Goal: Submit feedback/report problem: Submit feedback/report problem

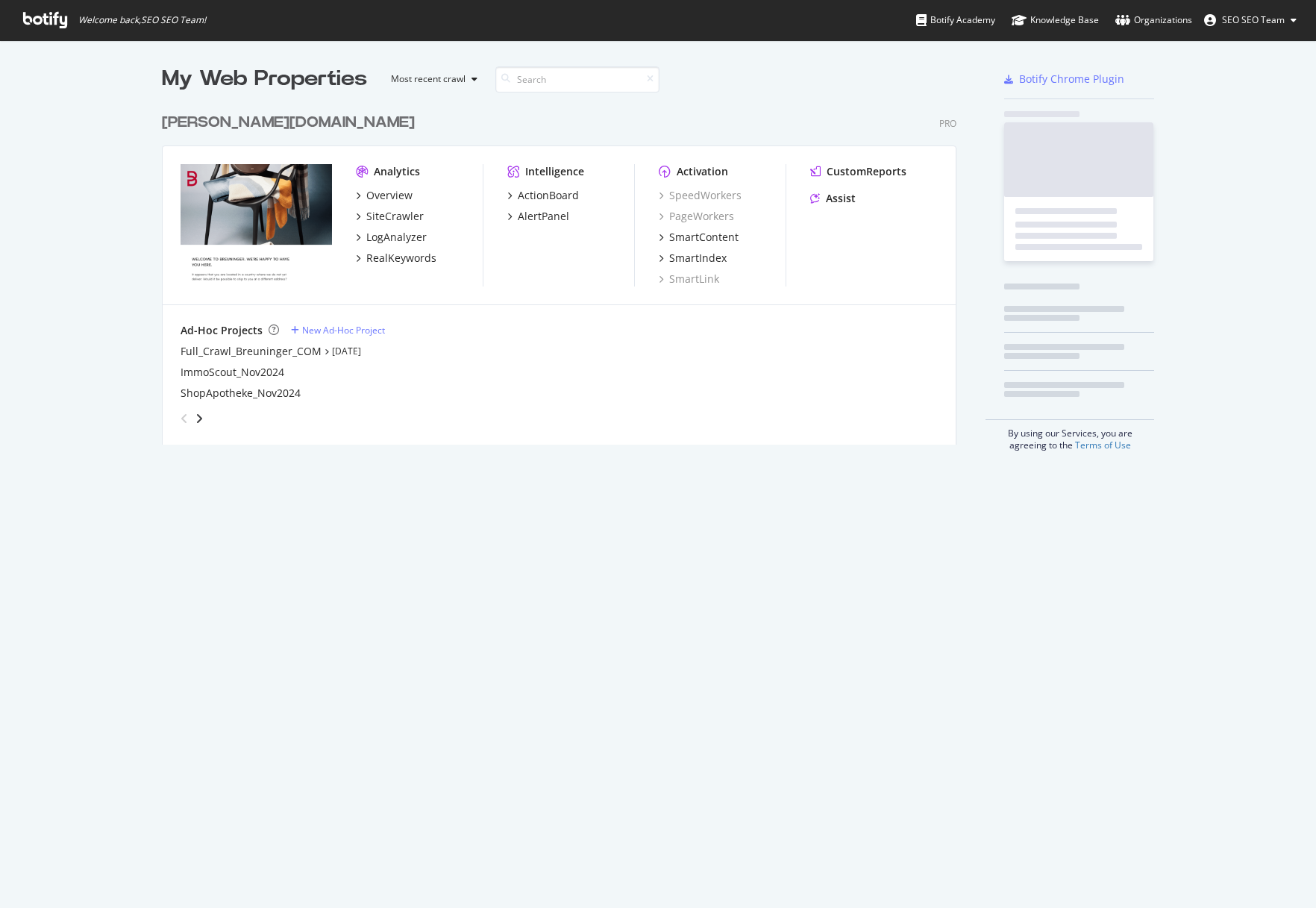
scroll to position [896, 1294]
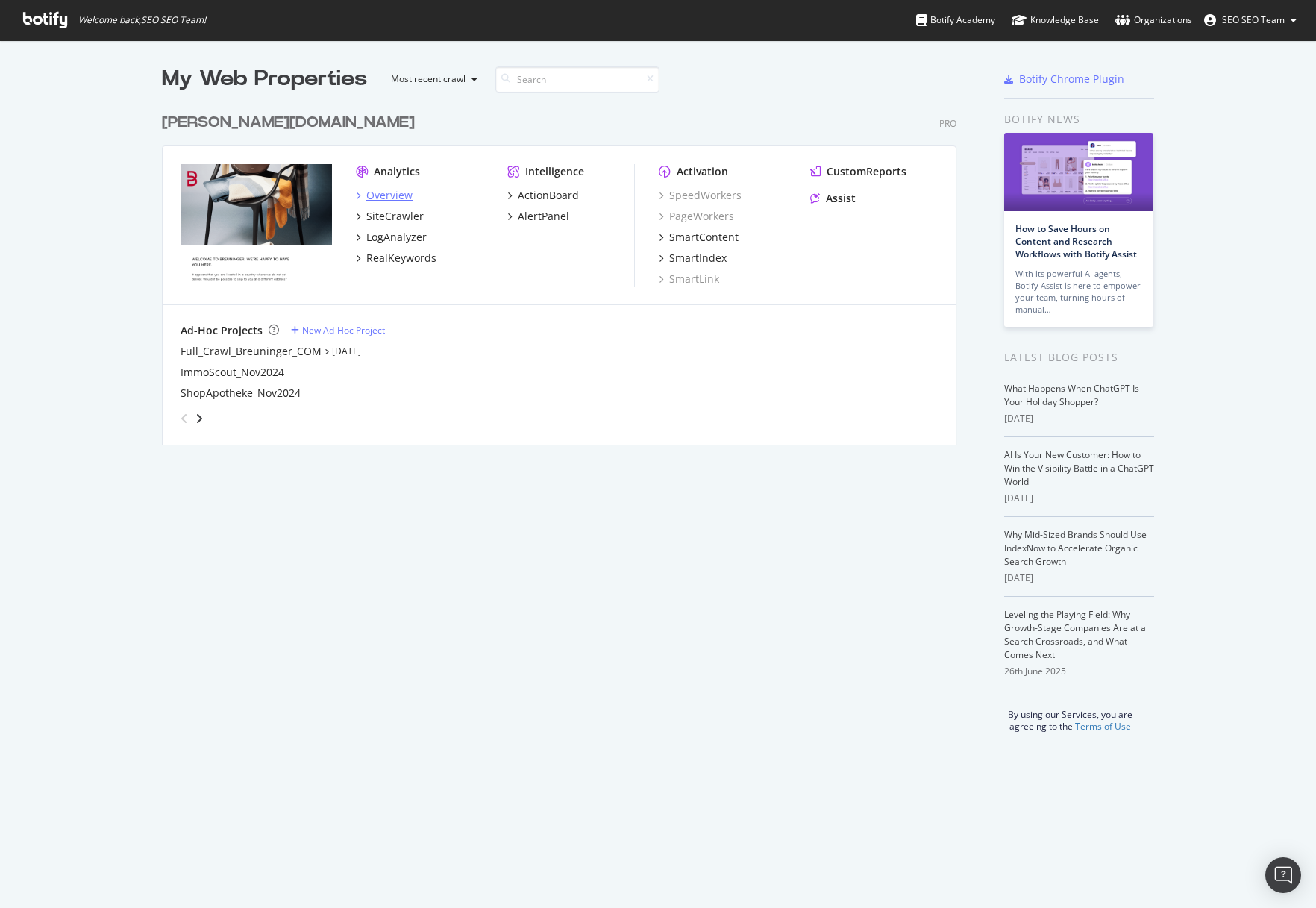
click at [373, 190] on div "Overview" at bounding box center [389, 195] width 46 height 15
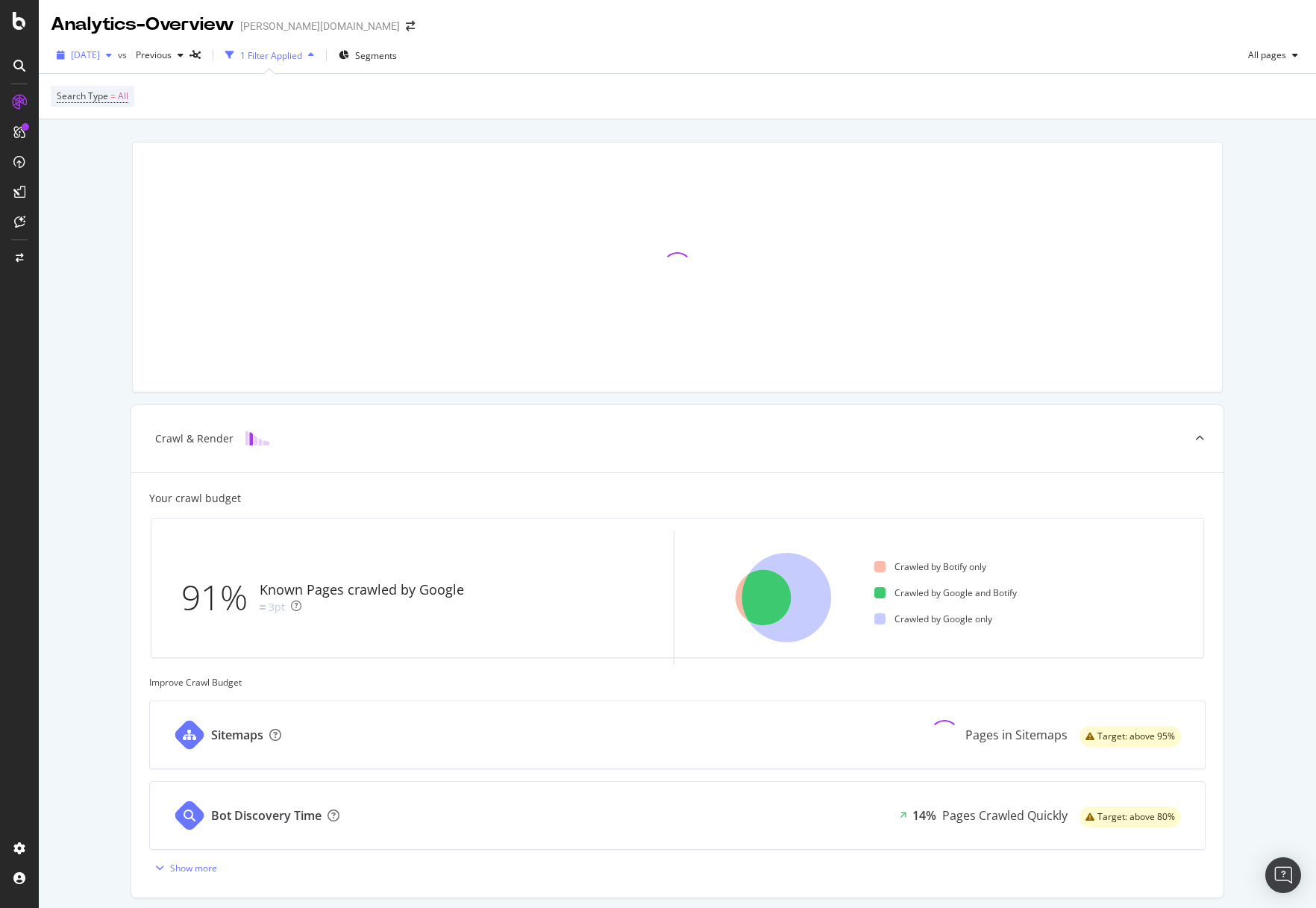
click at [112, 56] on icon "button" at bounding box center [109, 56] width 6 height 9
click at [359, 115] on div "Search Type = All" at bounding box center [677, 96] width 1253 height 45
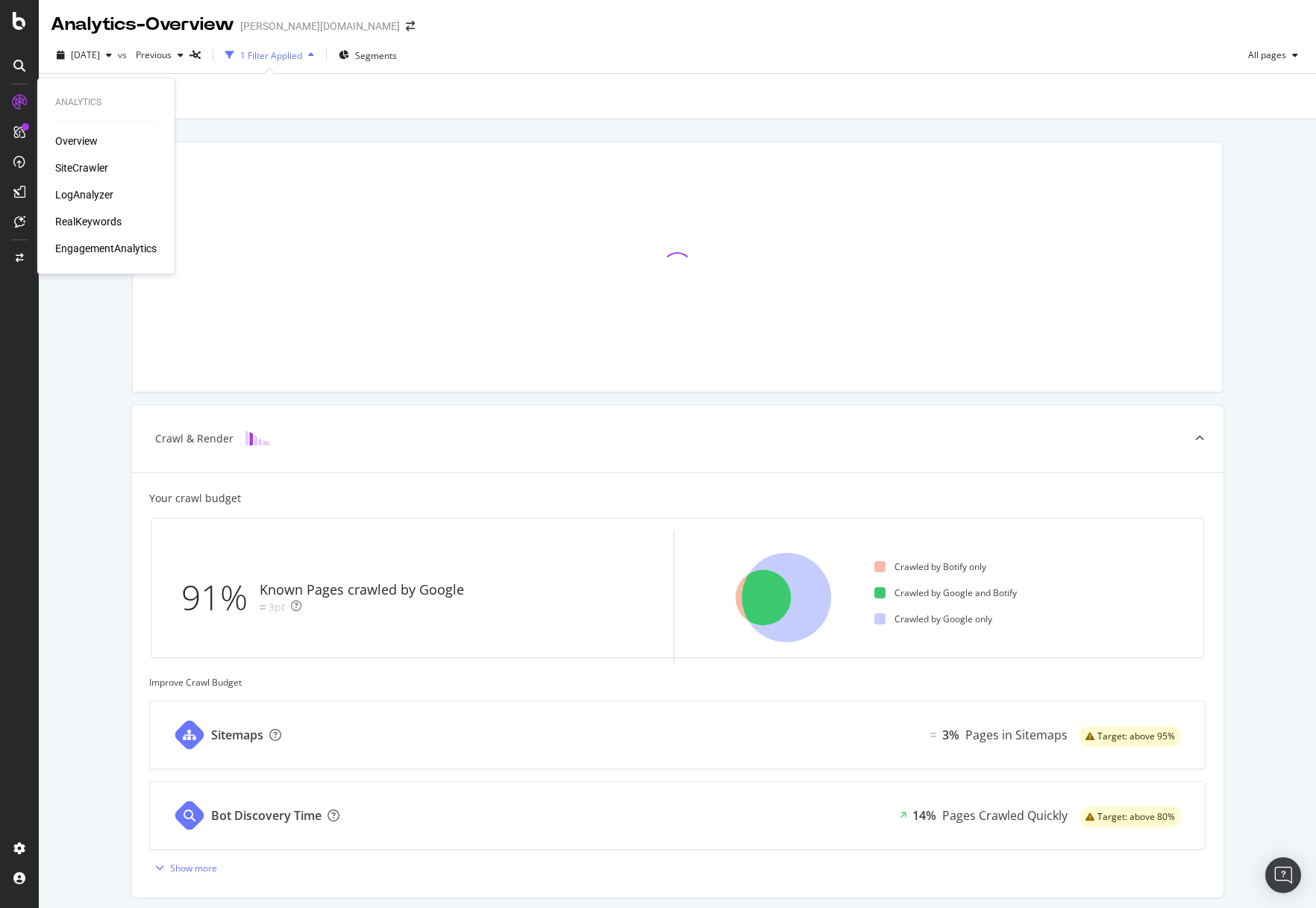
click at [84, 137] on div "Overview" at bounding box center [76, 140] width 43 height 15
click at [71, 169] on div "ActionBoard" at bounding box center [84, 170] width 58 height 15
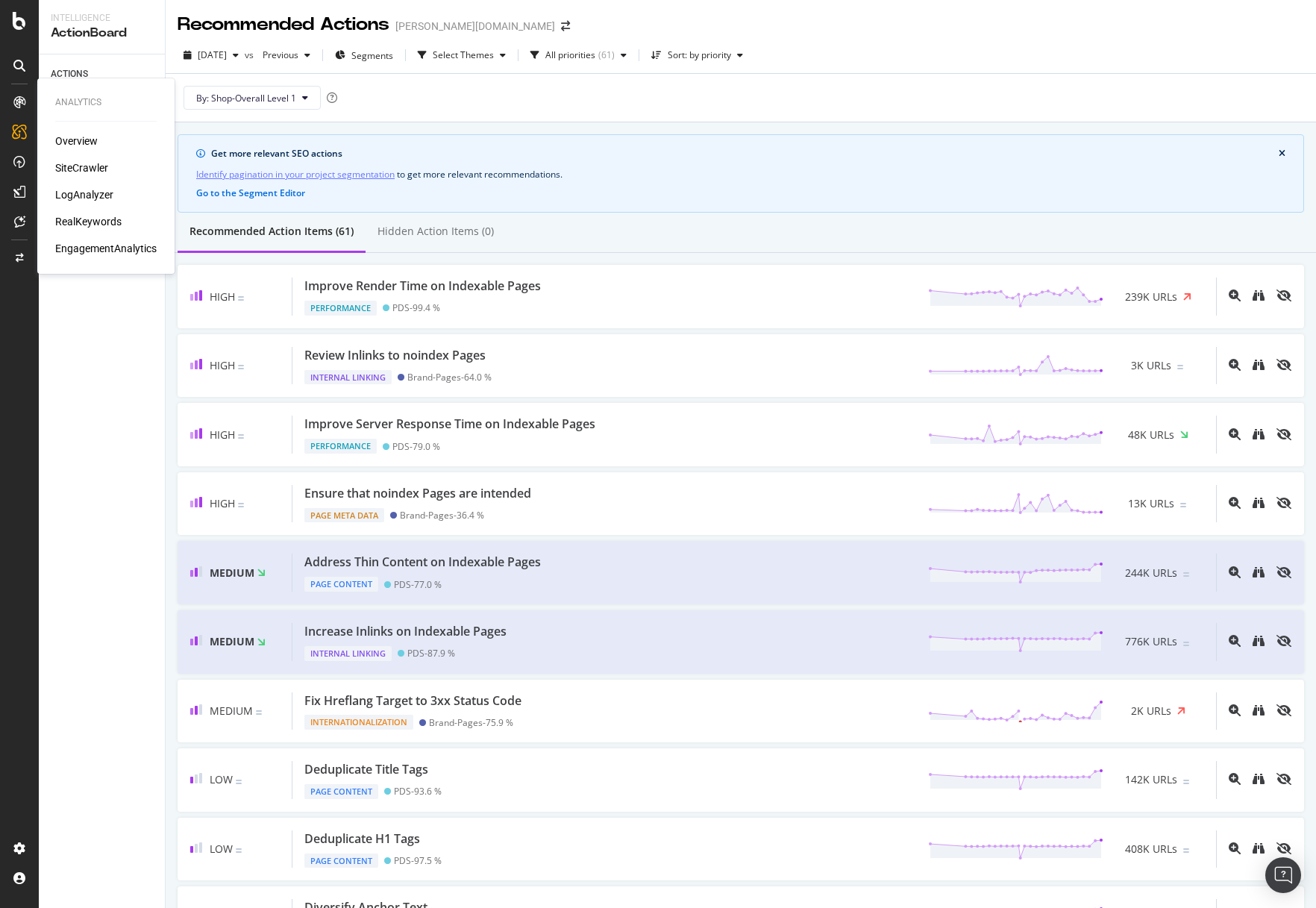
click at [84, 164] on div "SiteCrawler" at bounding box center [81, 167] width 53 height 15
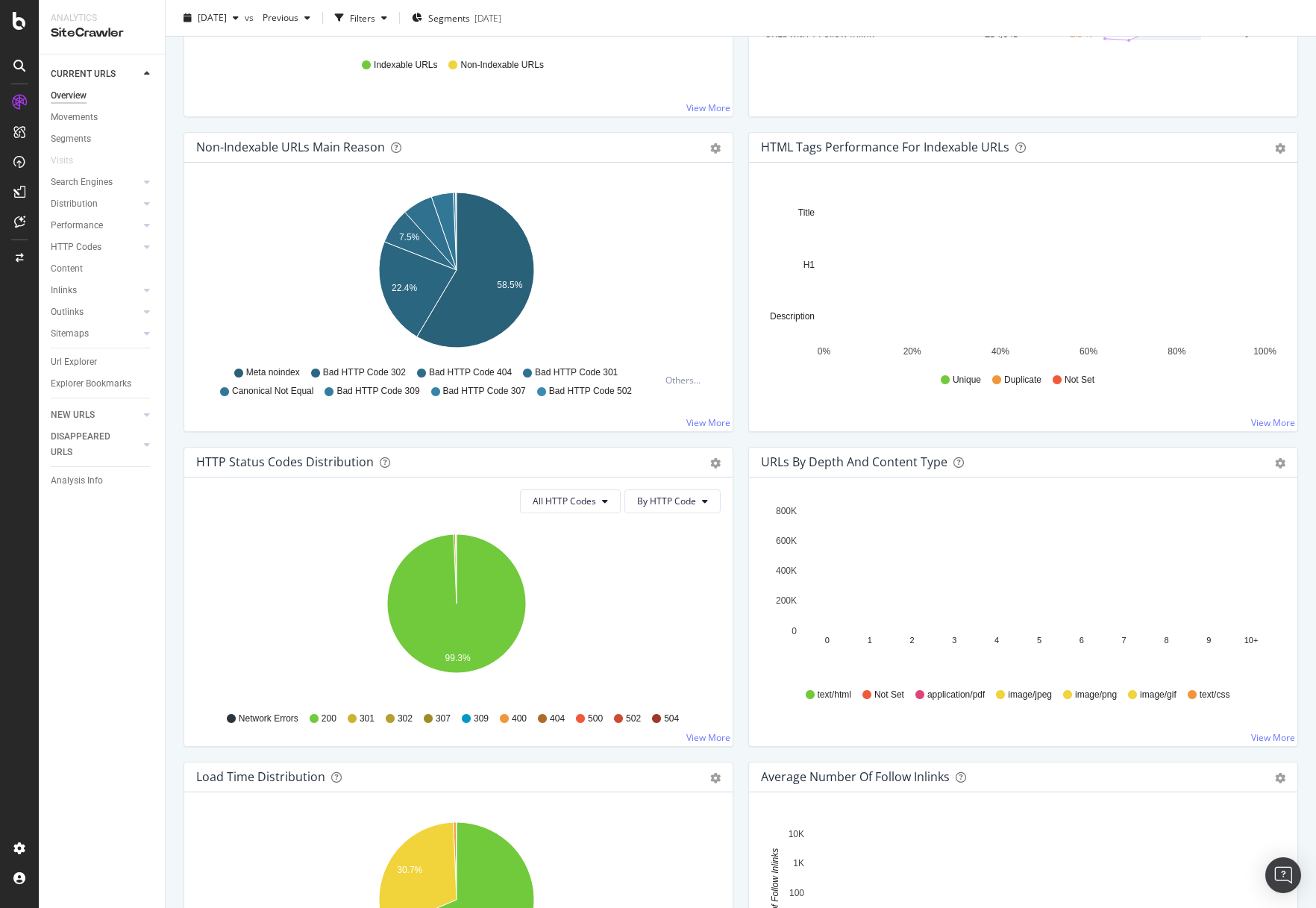
scroll to position [108, 0]
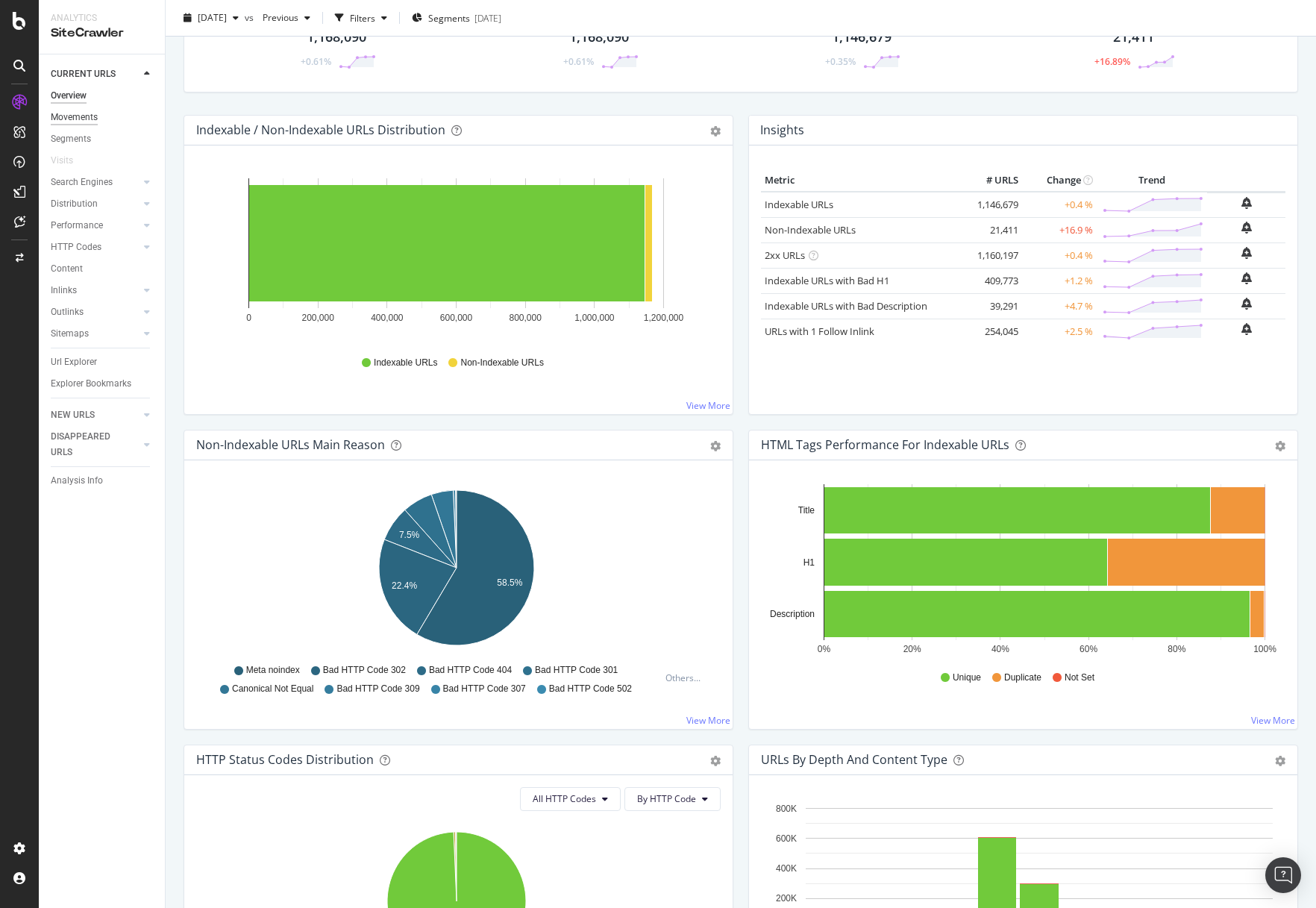
click at [69, 115] on div "Movements" at bounding box center [74, 118] width 47 height 15
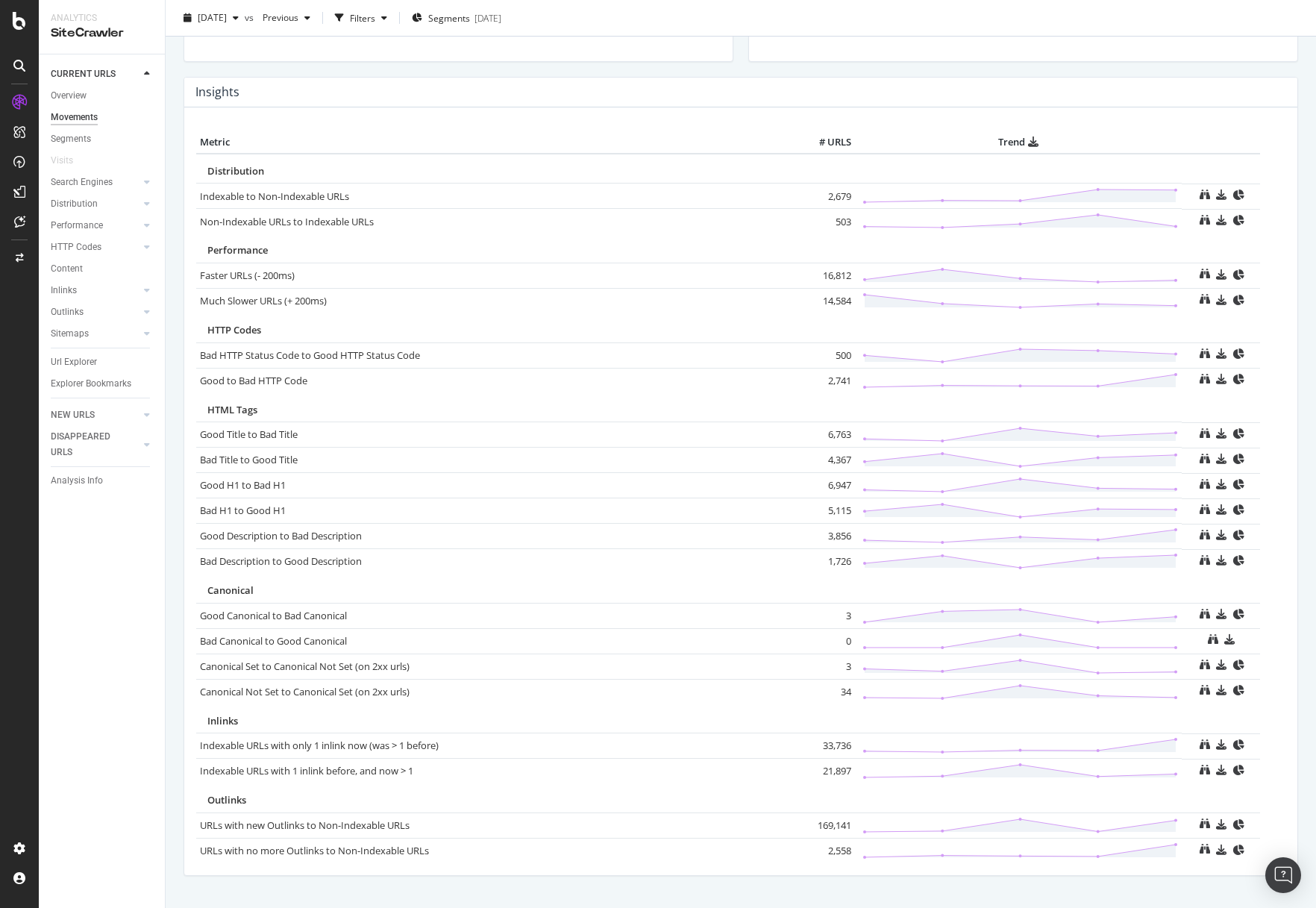
scroll to position [648, 0]
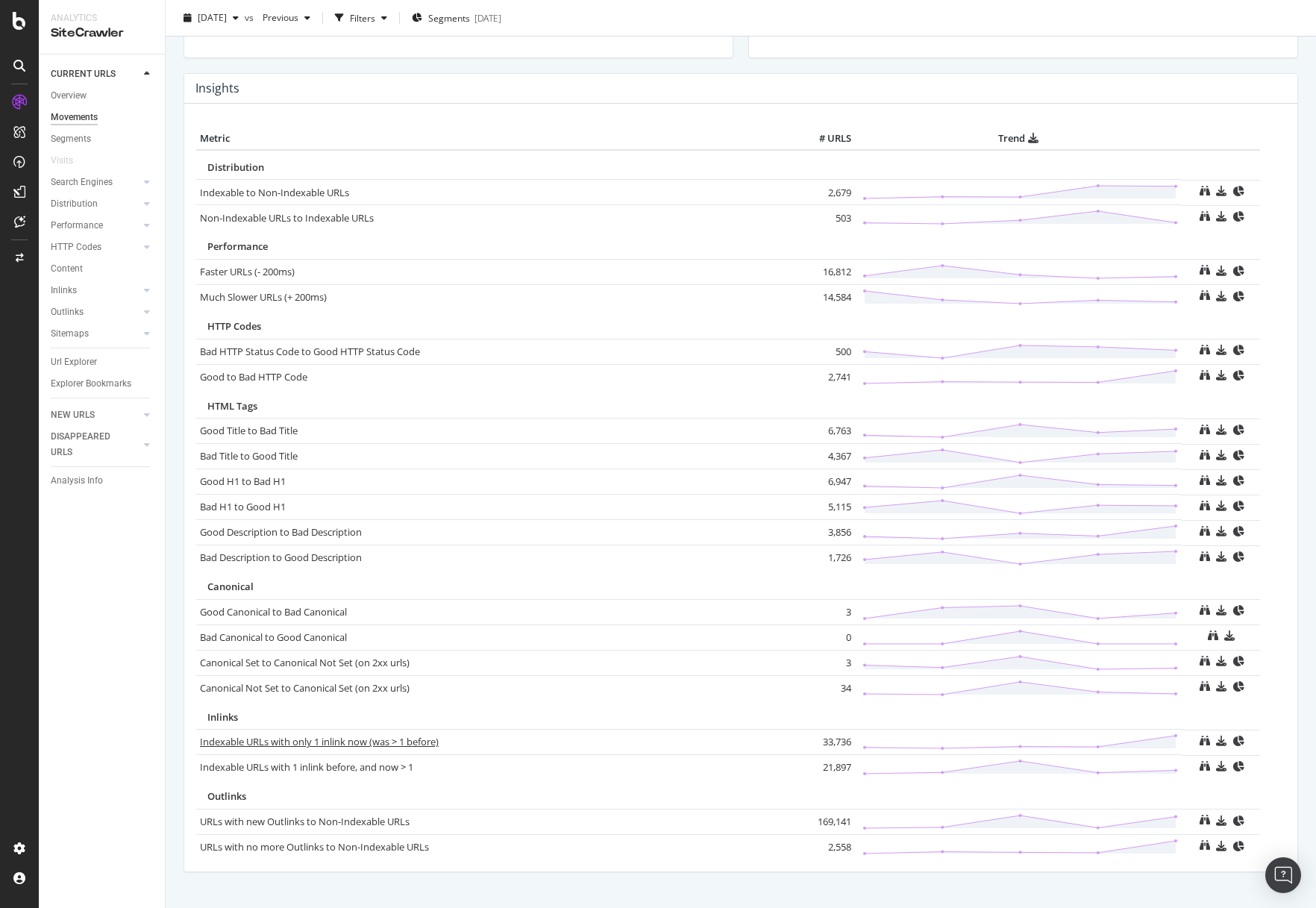
click at [392, 736] on link "Indexable URLs with only 1 inlink now (was > 1 before)" at bounding box center [319, 741] width 238 height 13
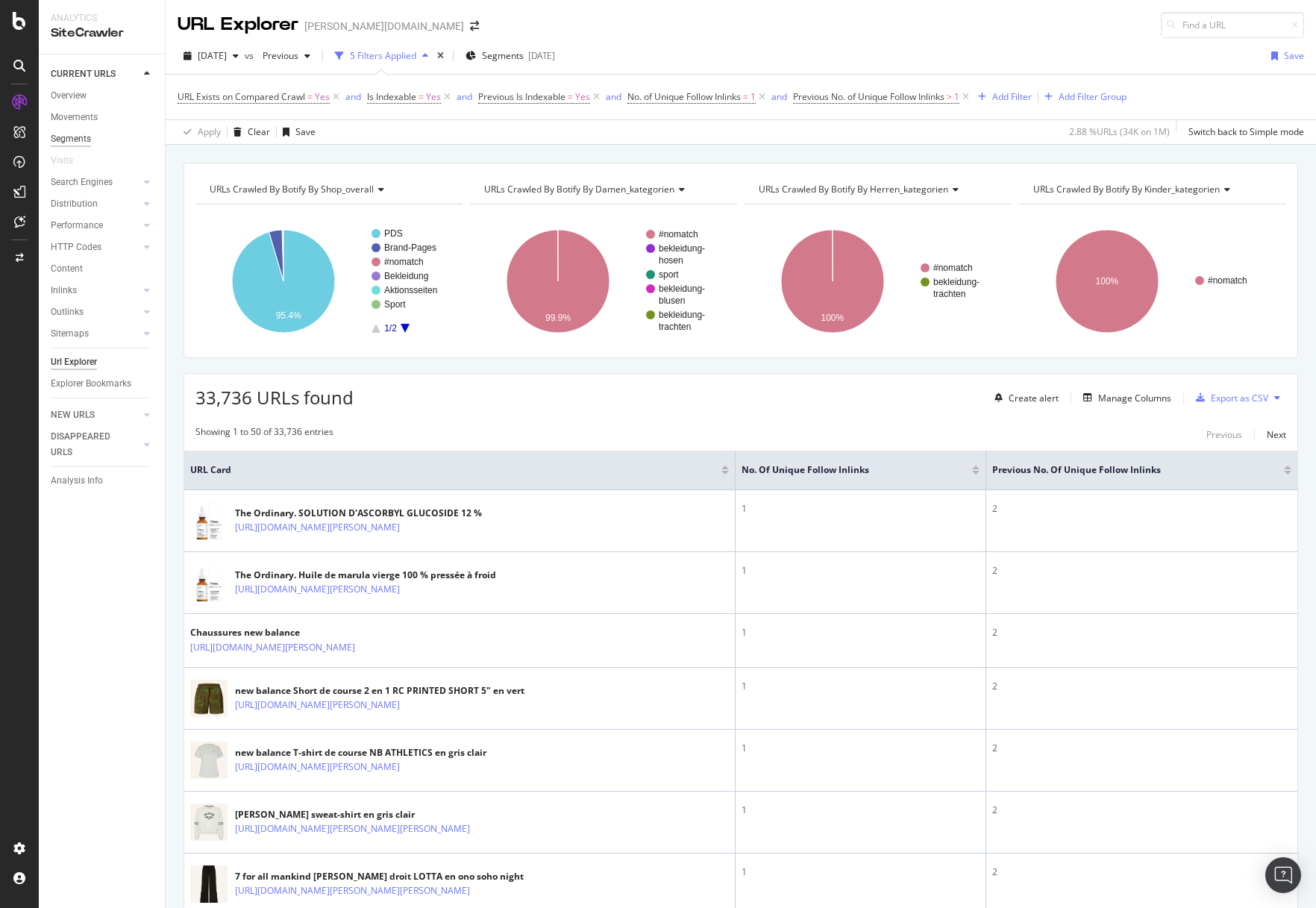
click at [76, 135] on div "Segments" at bounding box center [71, 139] width 40 height 15
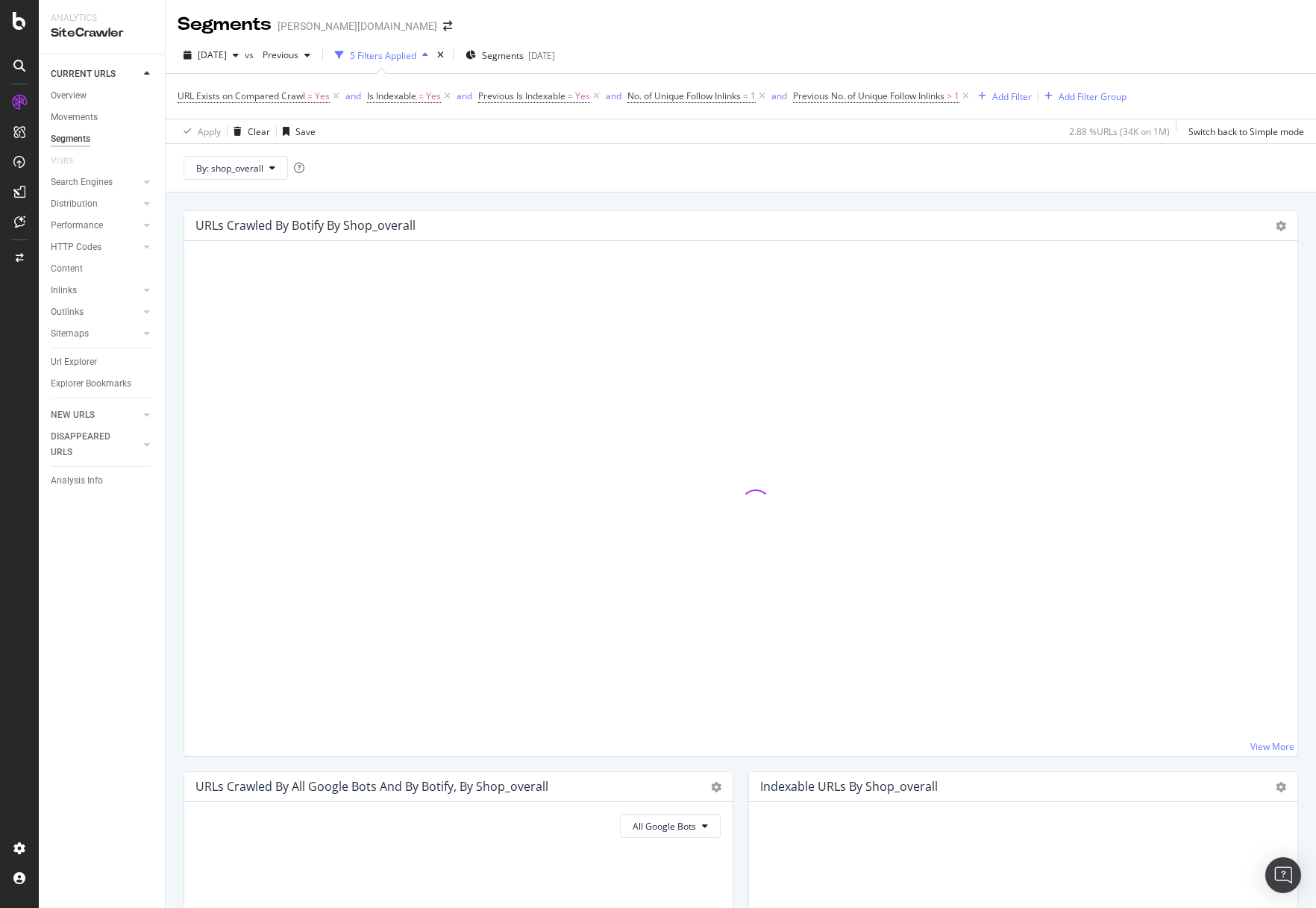
click at [972, 94] on icon at bounding box center [965, 96] width 12 height 15
click at [766, 94] on icon at bounding box center [762, 96] width 12 height 15
click at [601, 92] on icon at bounding box center [596, 96] width 12 height 15
click at [452, 95] on icon at bounding box center [447, 96] width 12 height 15
click at [334, 93] on icon at bounding box center [336, 96] width 12 height 15
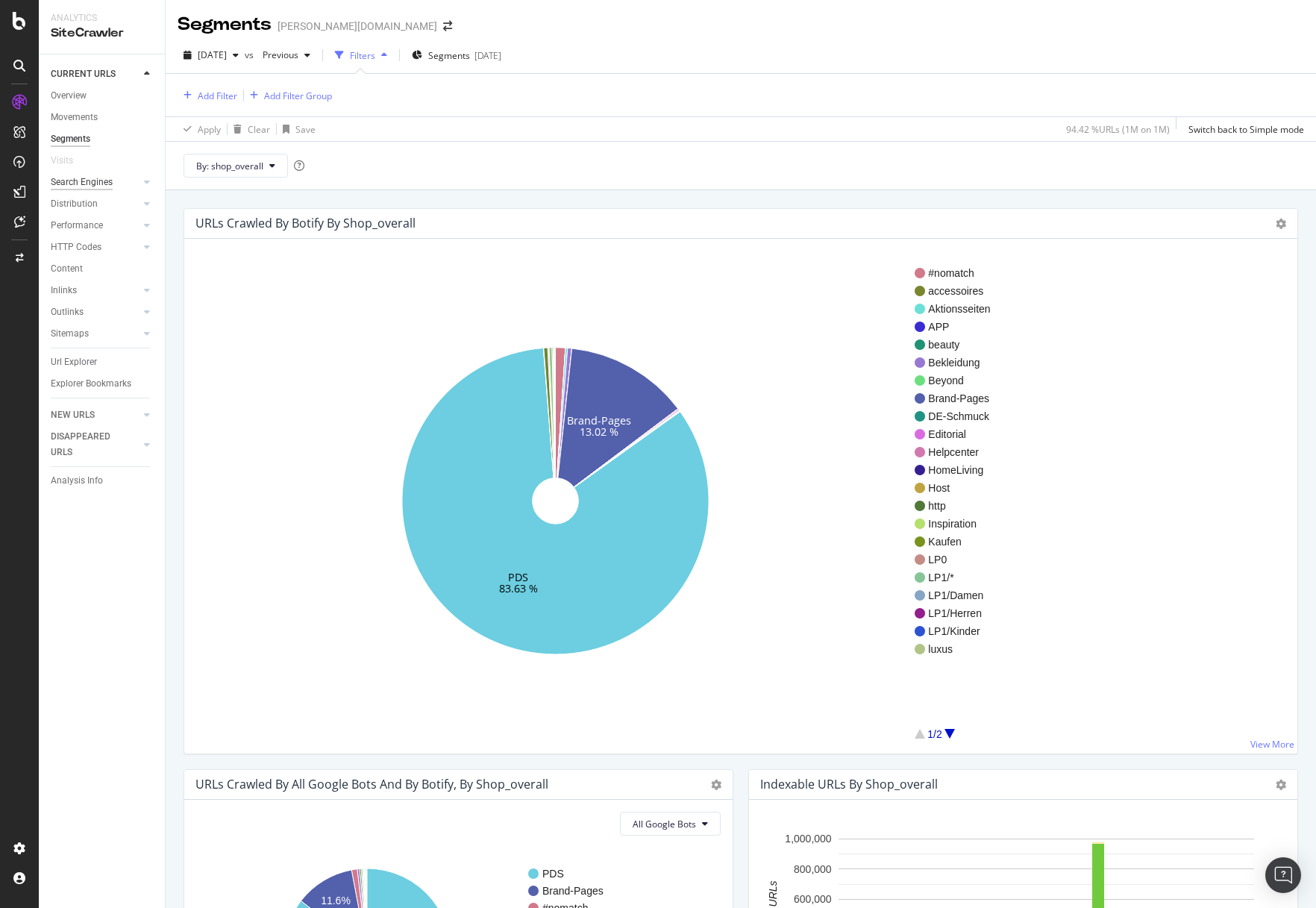
click at [101, 178] on div "Search Engines" at bounding box center [82, 182] width 62 height 15
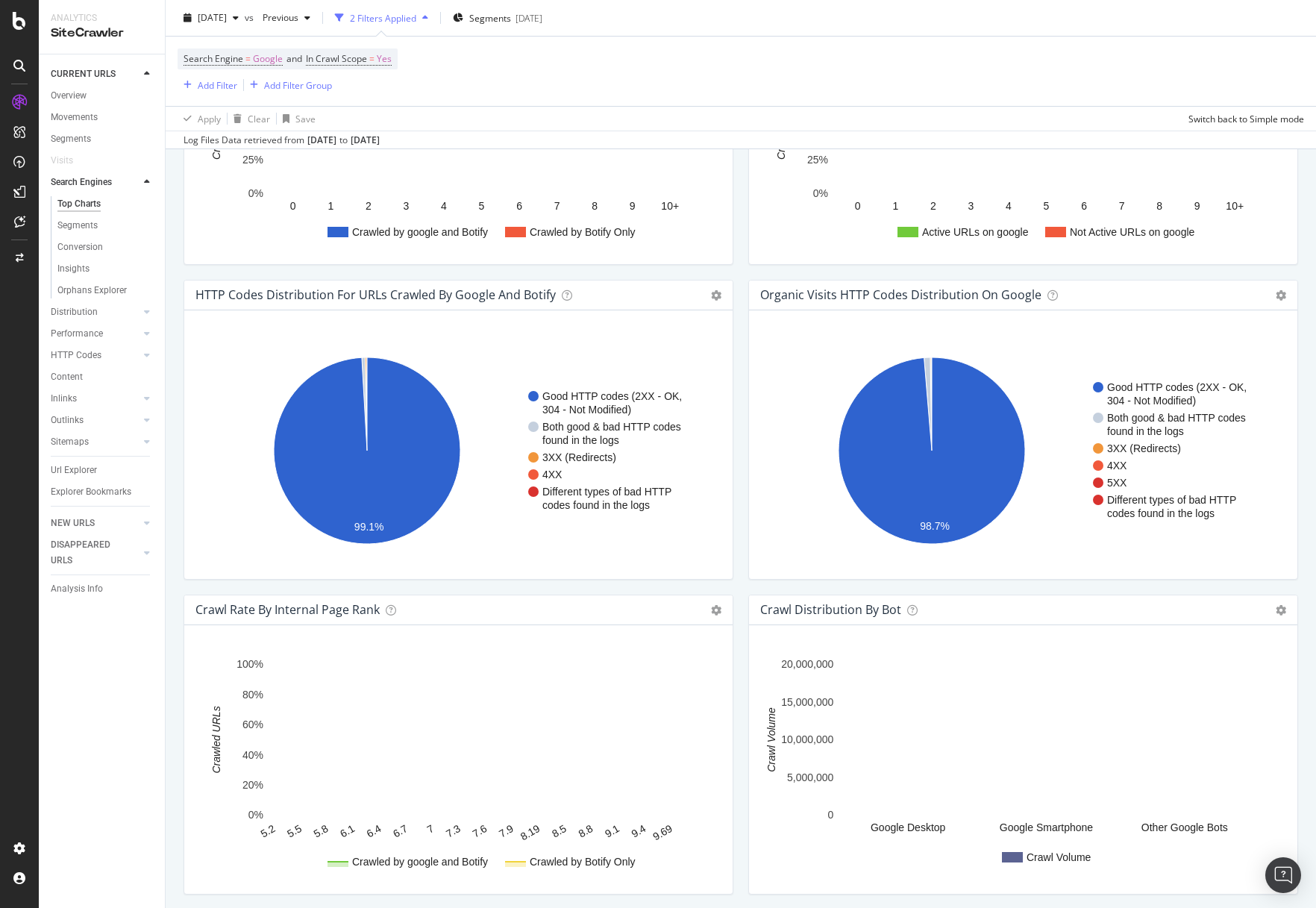
scroll to position [704, 0]
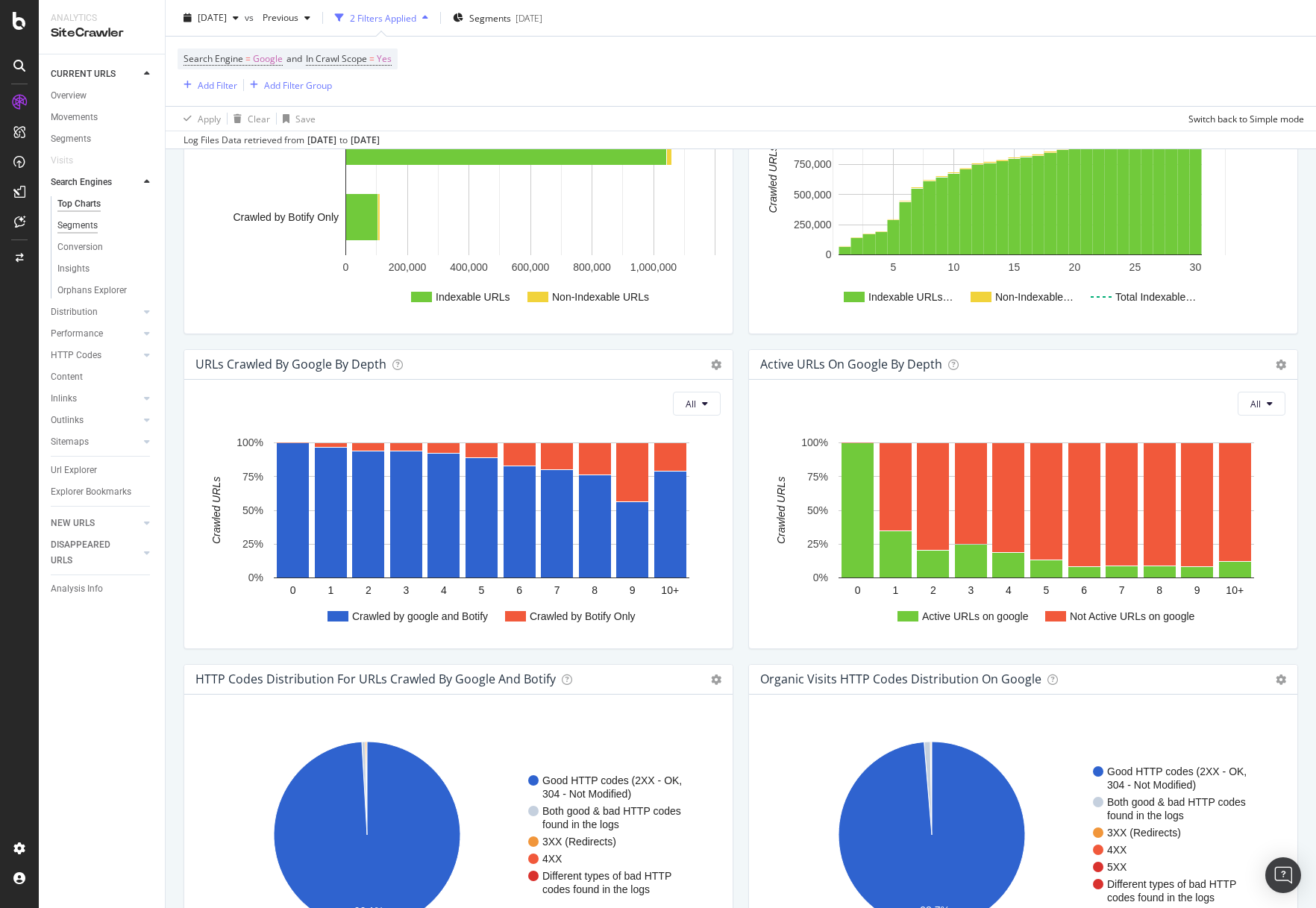
click at [89, 224] on div "Segments" at bounding box center [77, 225] width 40 height 15
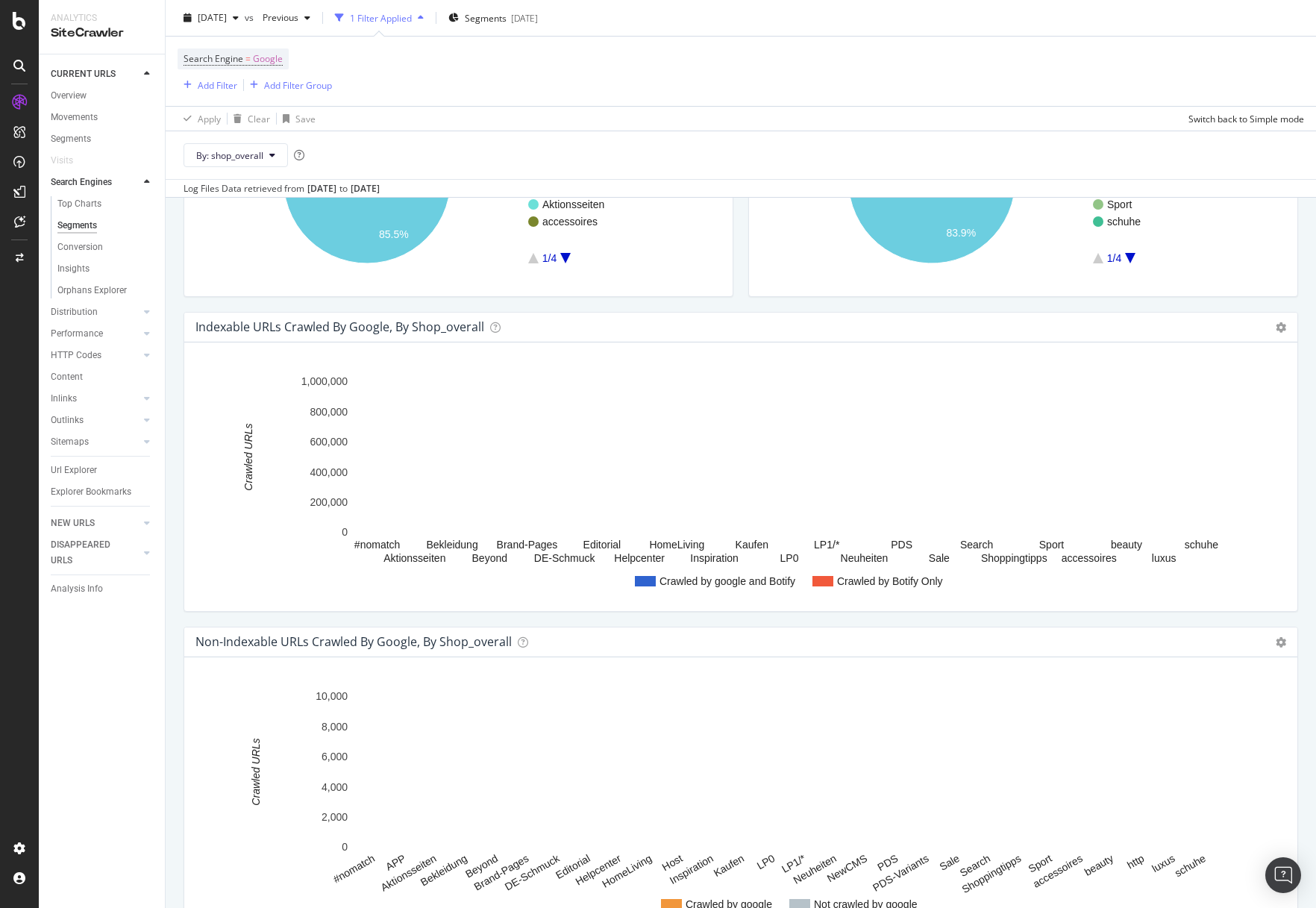
scroll to position [242, 0]
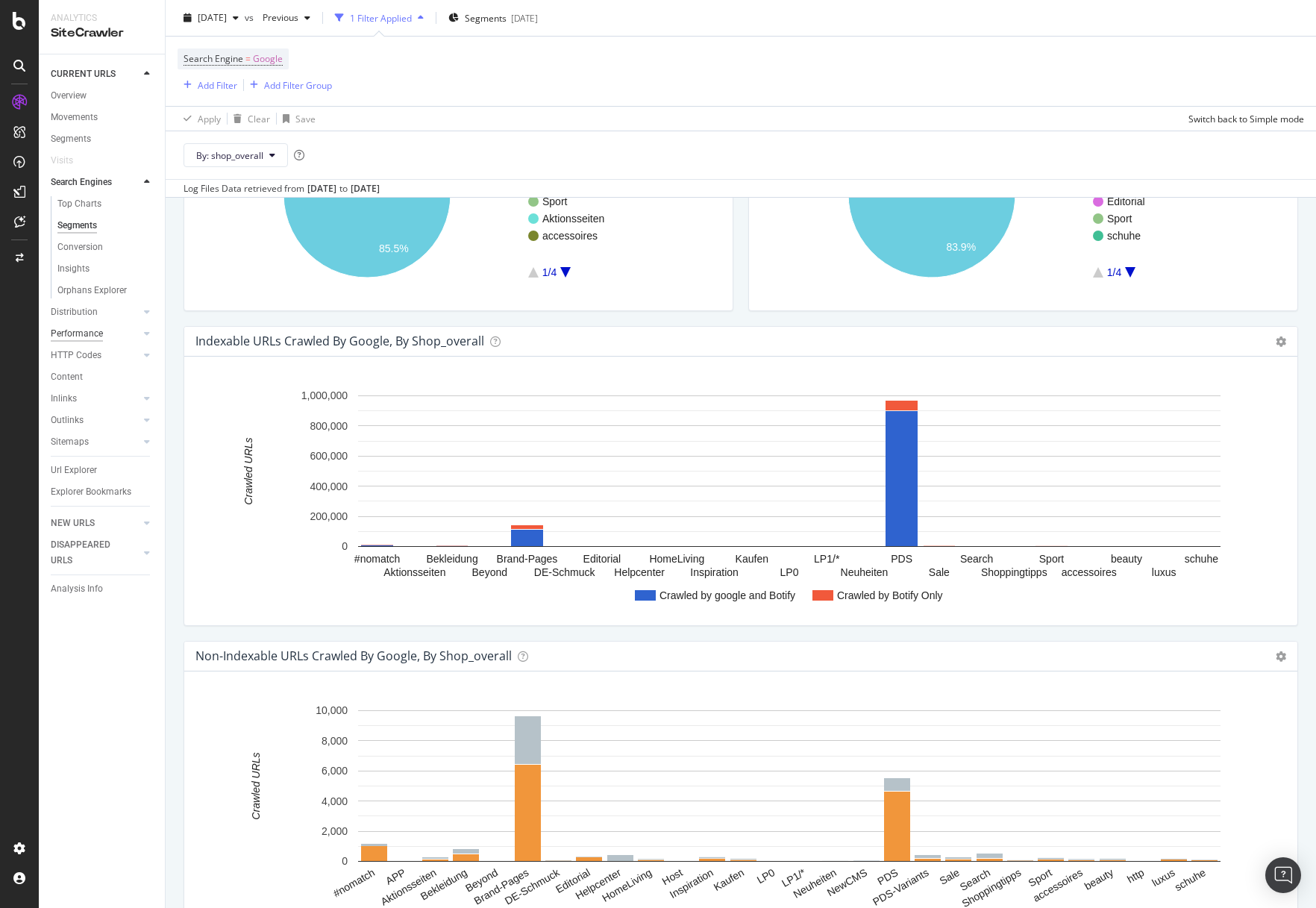
click at [73, 337] on div "Performance" at bounding box center [77, 334] width 52 height 15
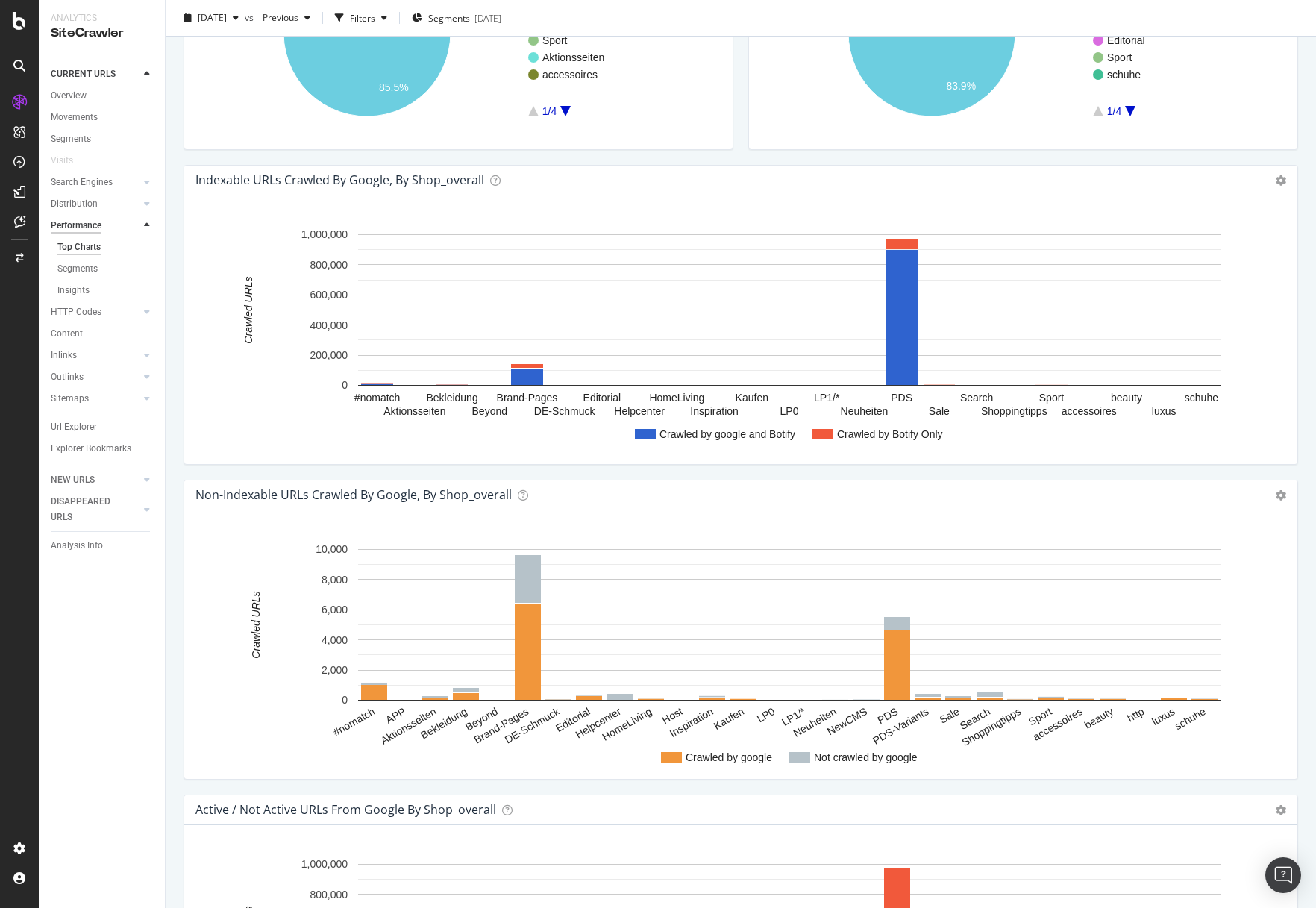
scroll to position [81, 0]
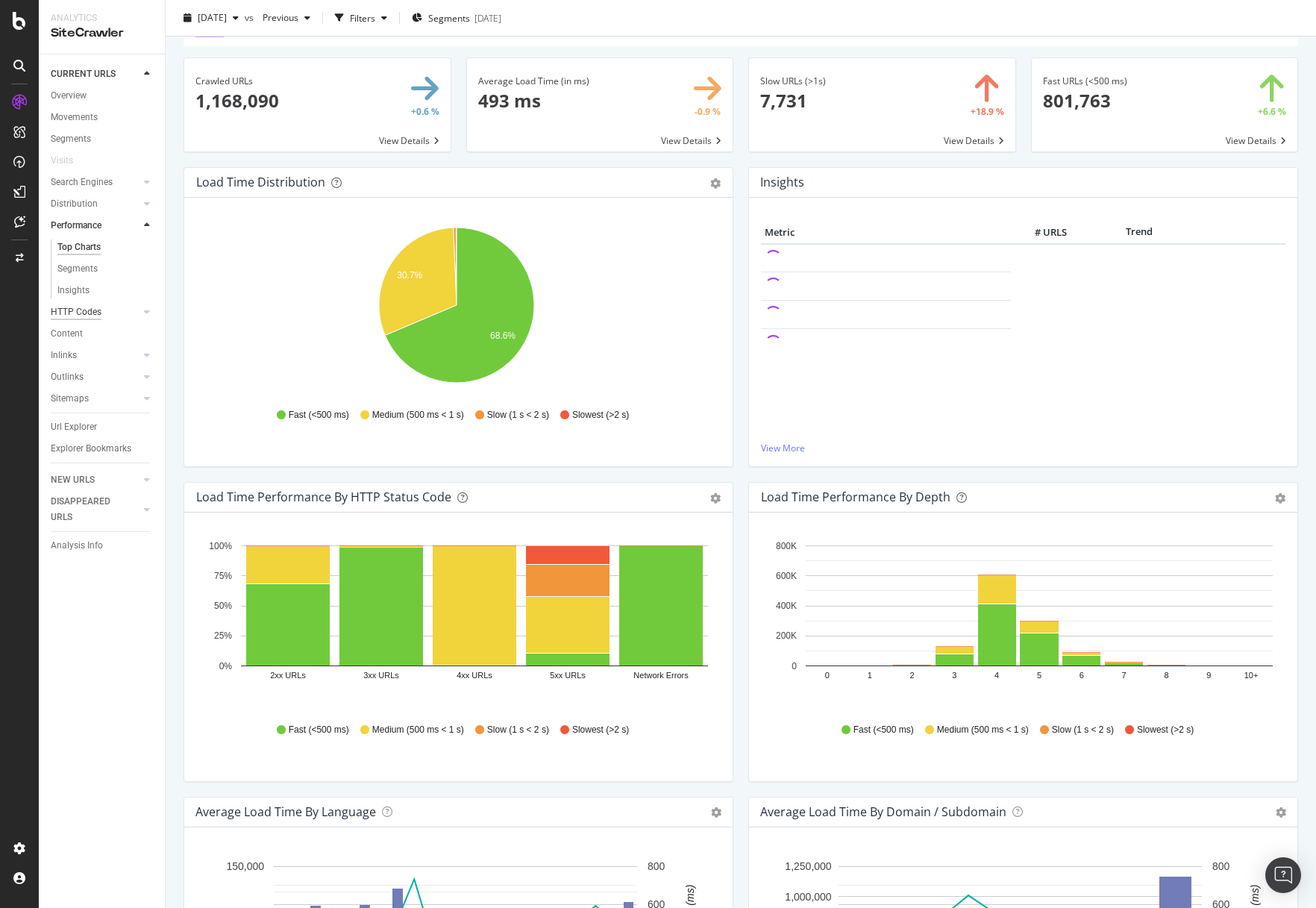
click at [82, 316] on div "HTTP Codes" at bounding box center [77, 312] width 51 height 15
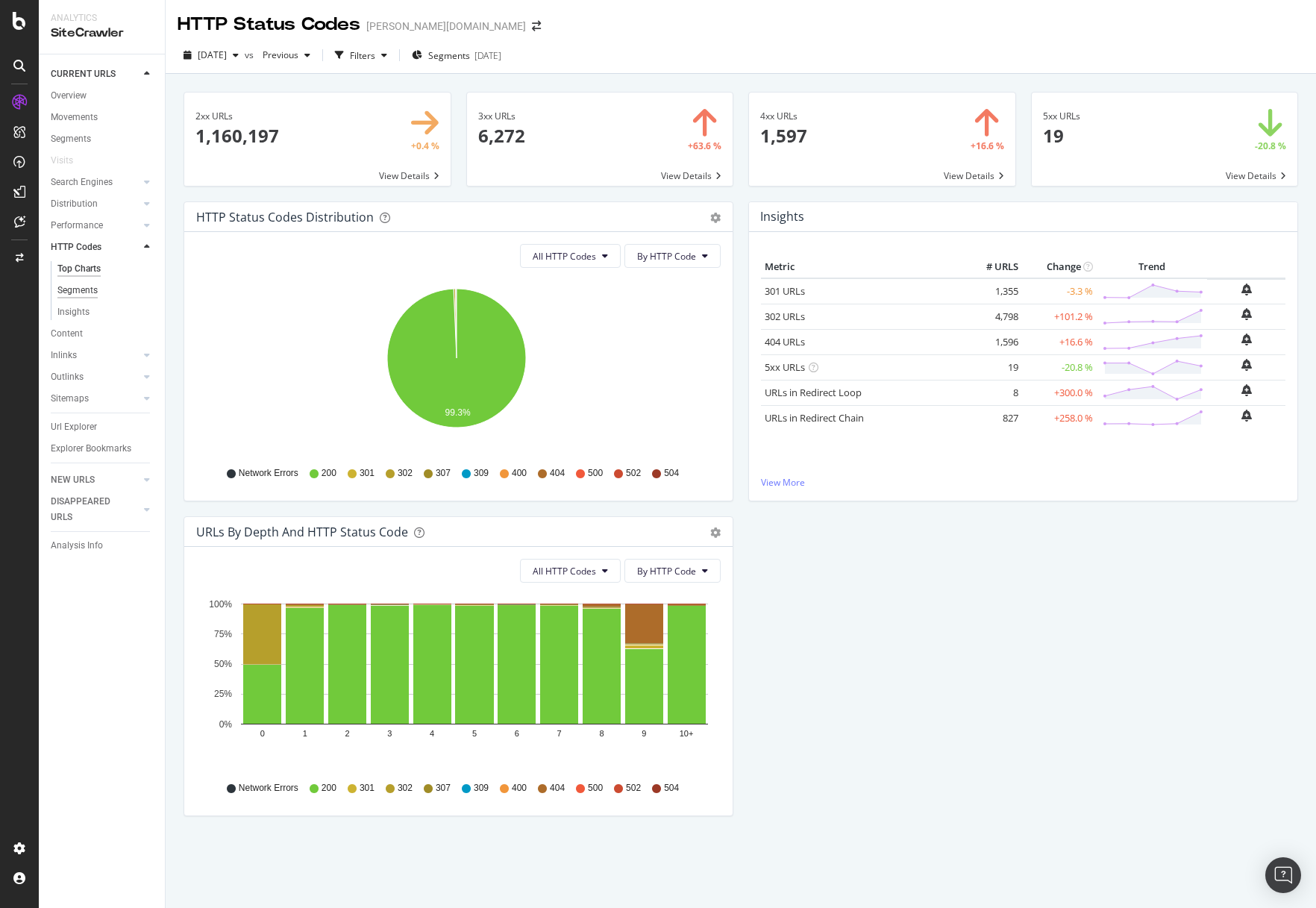
click at [85, 293] on div "Segments" at bounding box center [77, 290] width 40 height 15
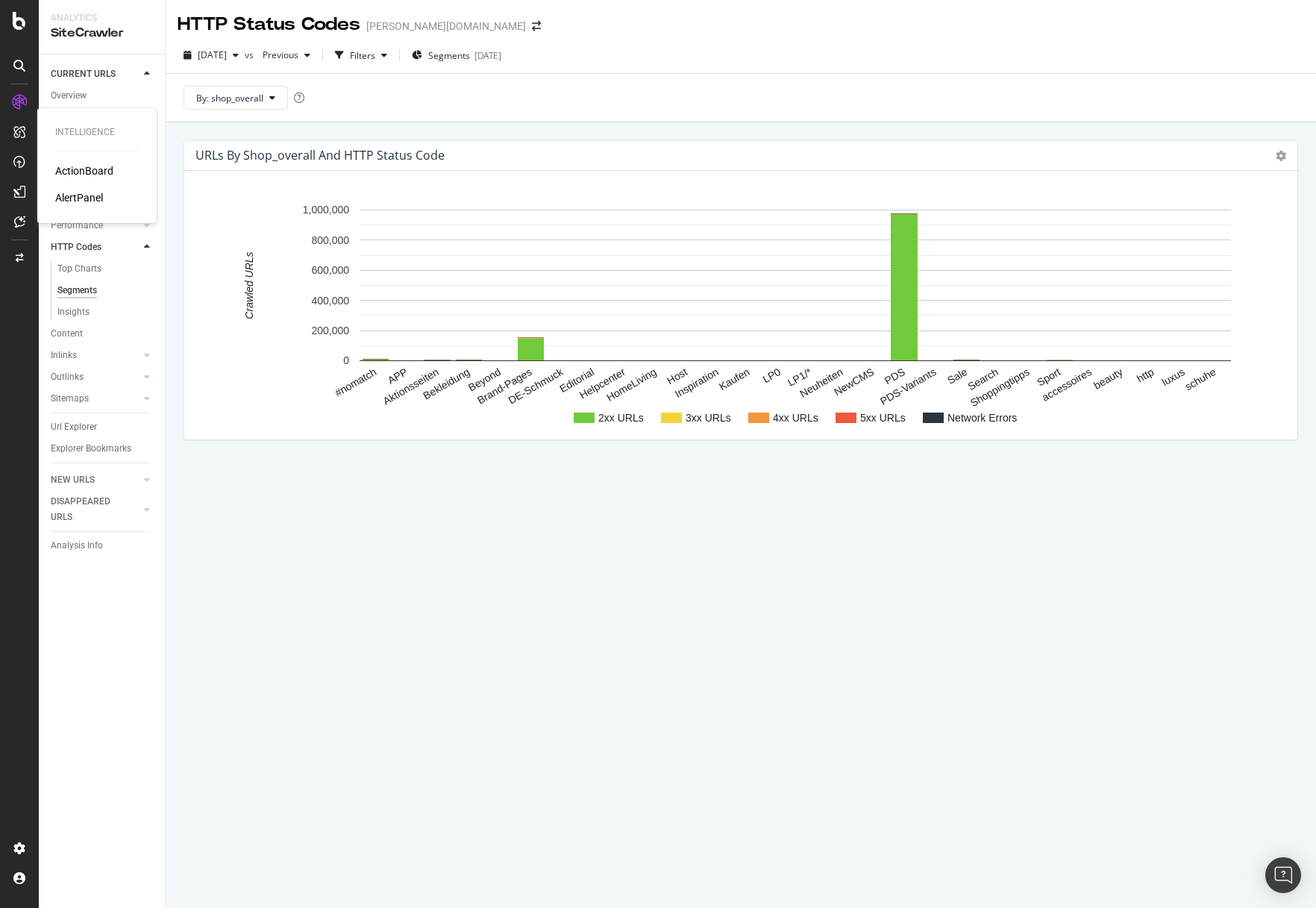
click at [84, 209] on div "Intelligence ActionBoard AlertPanel" at bounding box center [97, 166] width 108 height 109
click at [84, 201] on div "AlertPanel" at bounding box center [79, 197] width 48 height 15
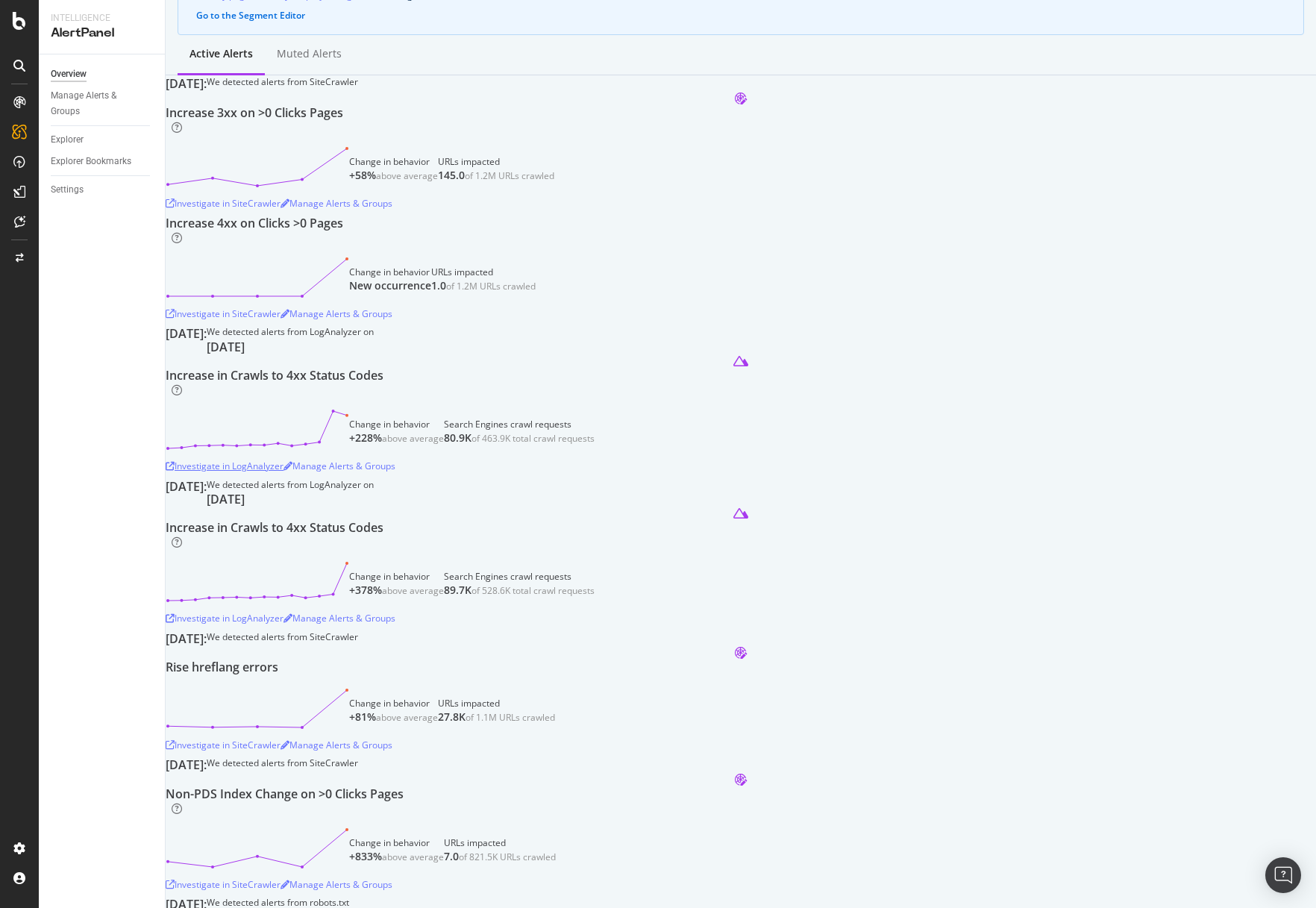
scroll to position [270, 0]
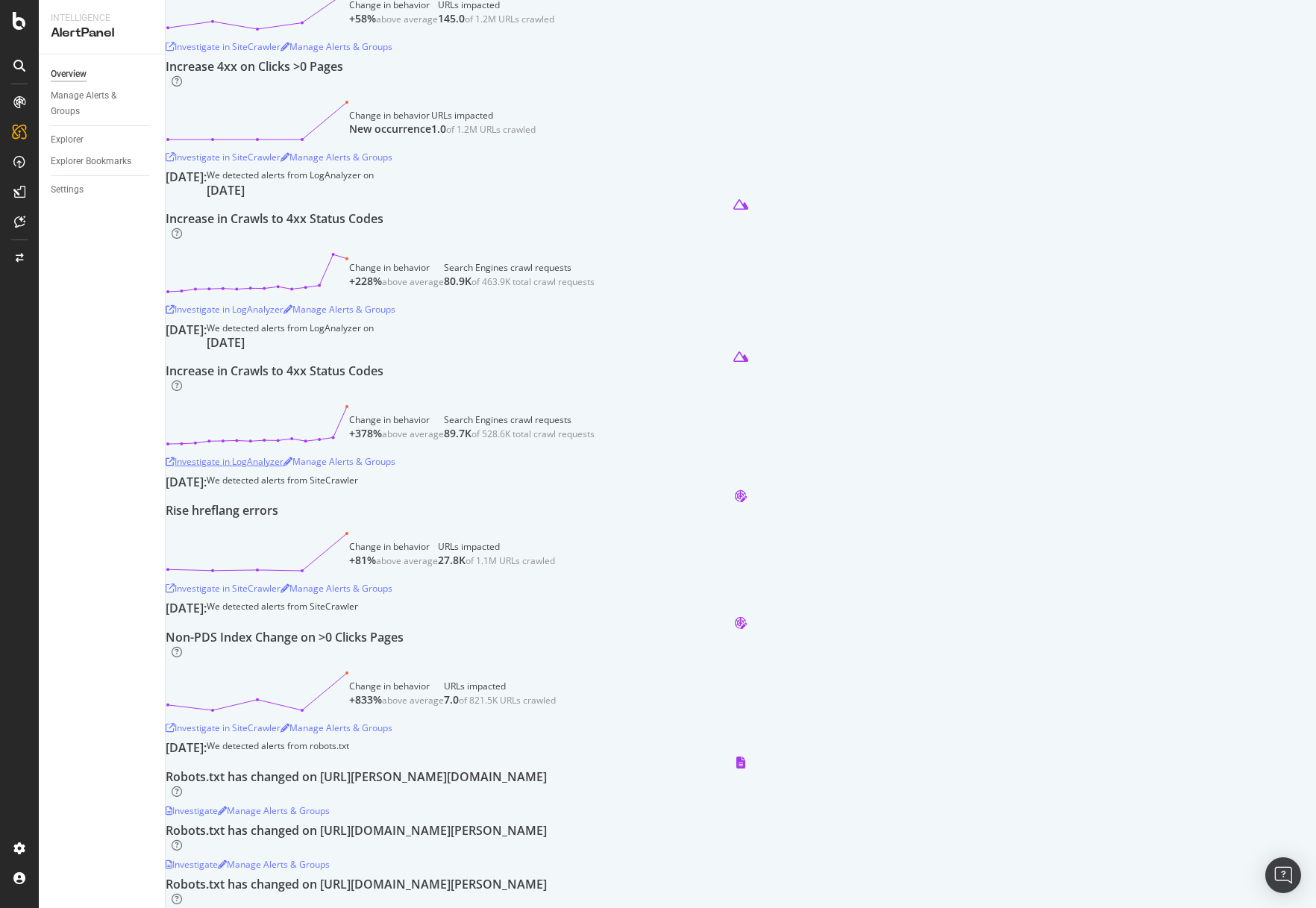
click at [283, 468] on div "Investigate in LogAnalyzer" at bounding box center [224, 461] width 118 height 12
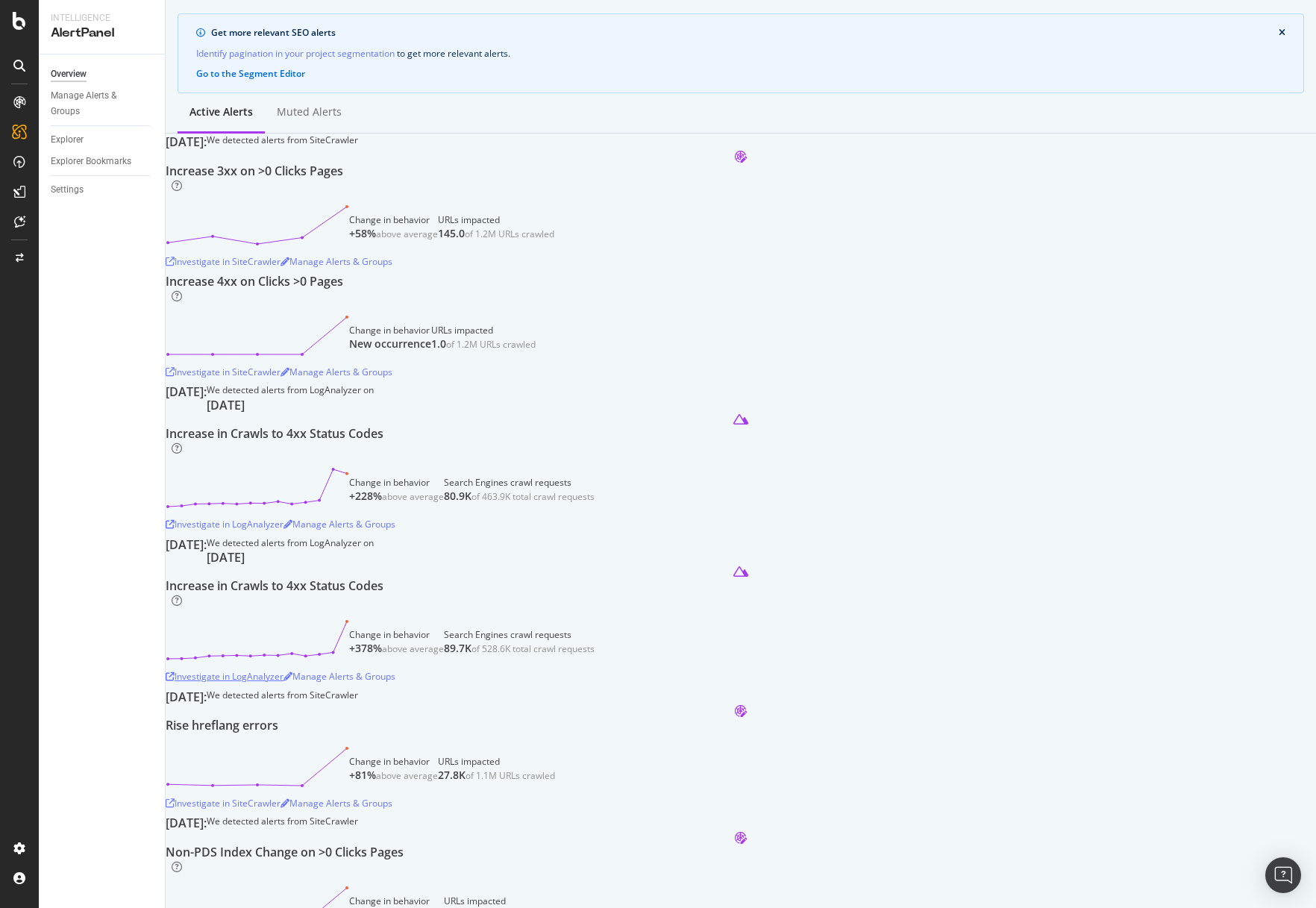
scroll to position [0, 0]
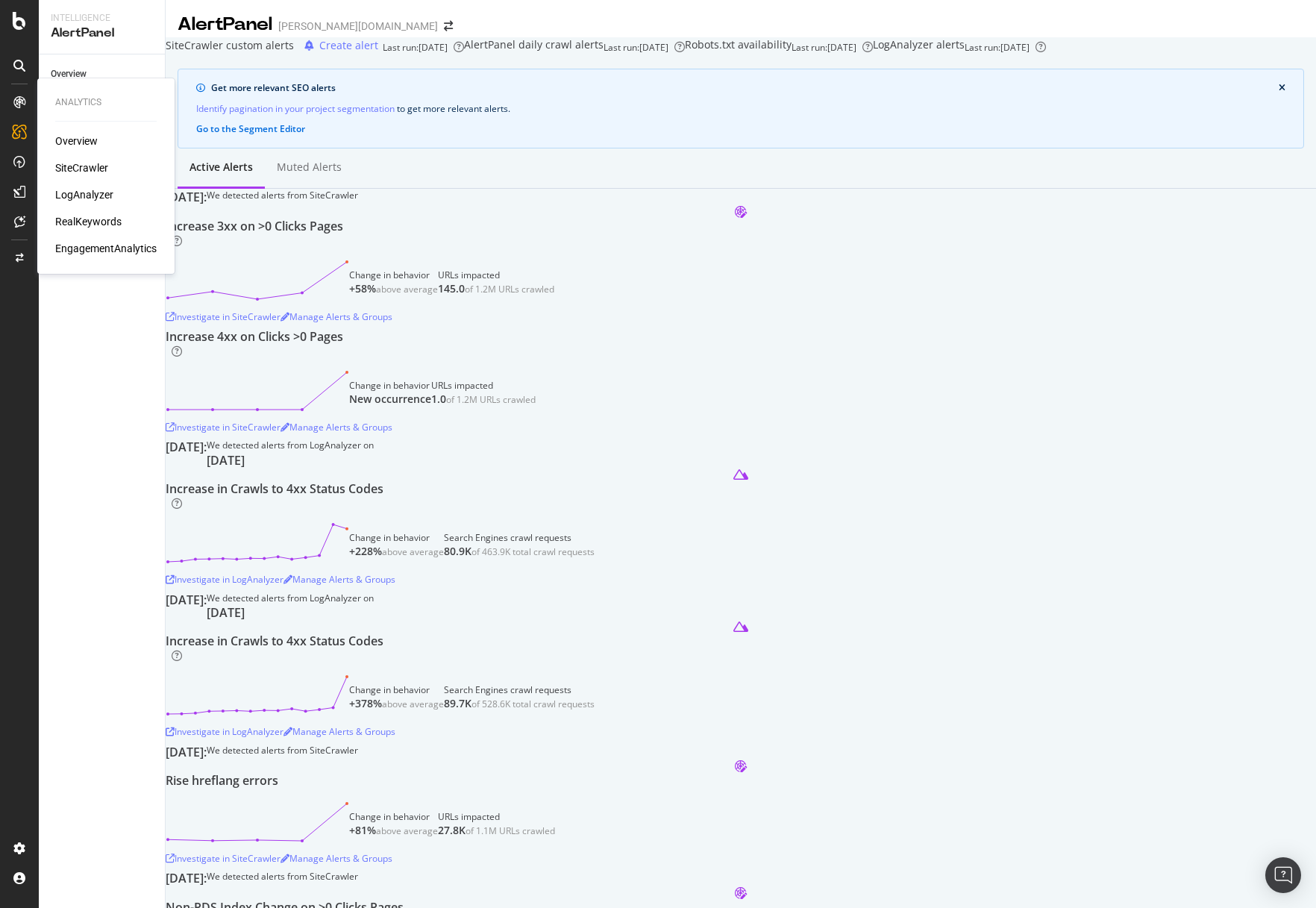
click at [64, 144] on div "Overview" at bounding box center [76, 140] width 43 height 15
